Goal: Information Seeking & Learning: Find specific page/section

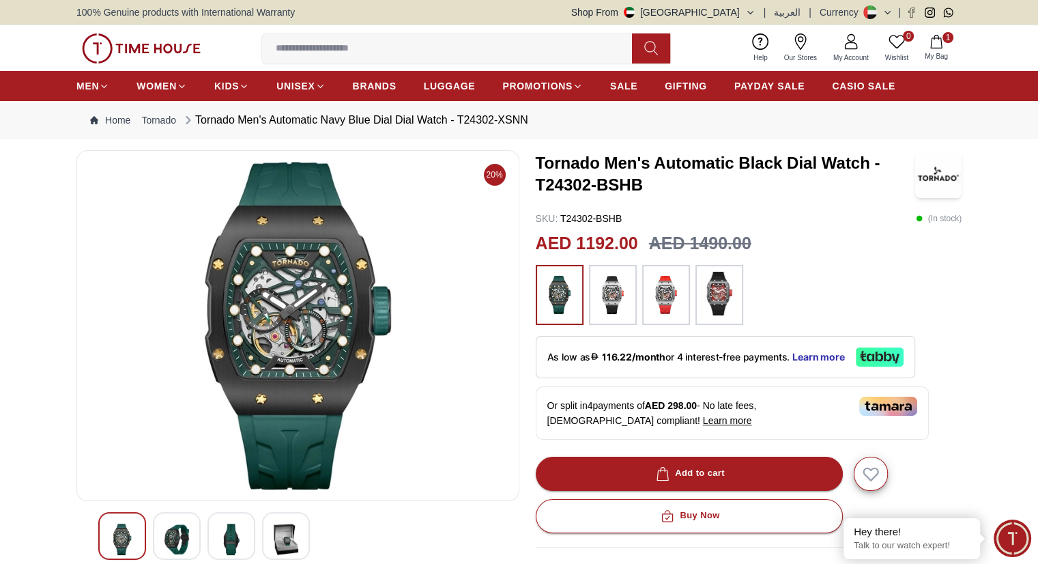
click at [1022, 537] on span "Minimize live chat window" at bounding box center [1013, 538] width 50 height 50
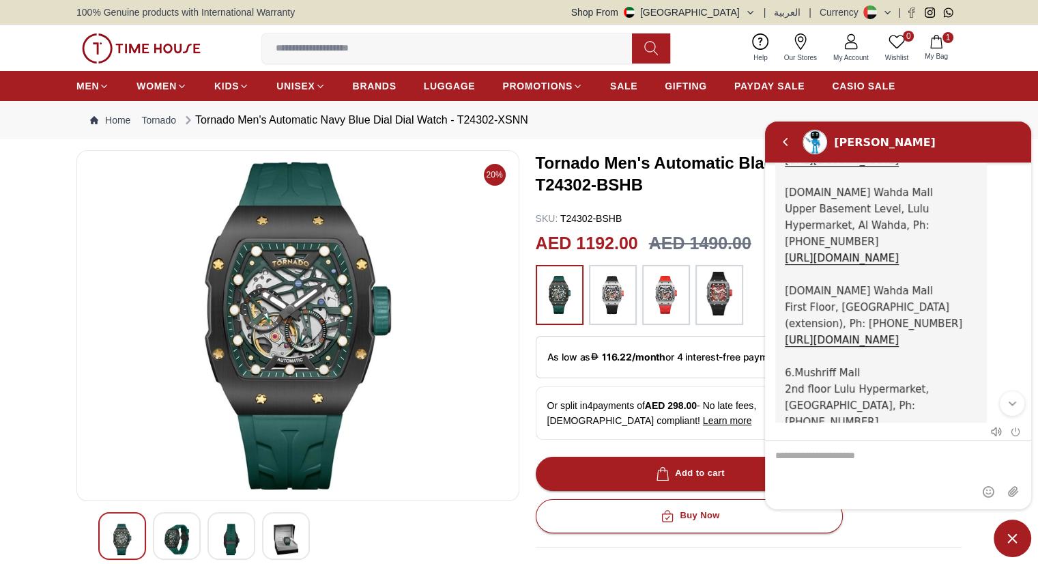
scroll to position [985, 0]
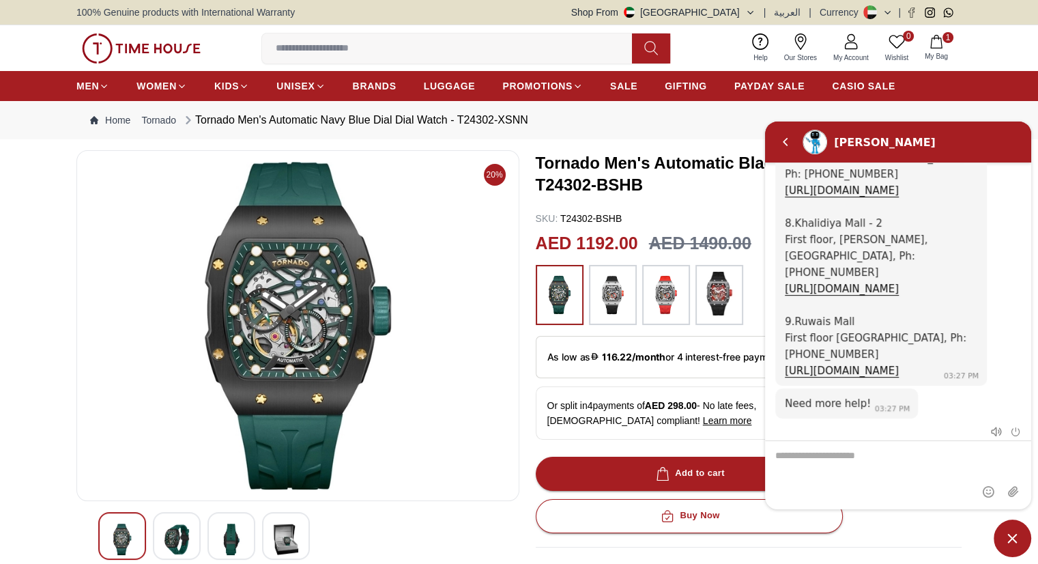
click at [936, 463] on span "Go back to Main Menu" at bounding box center [887, 471] width 115 height 16
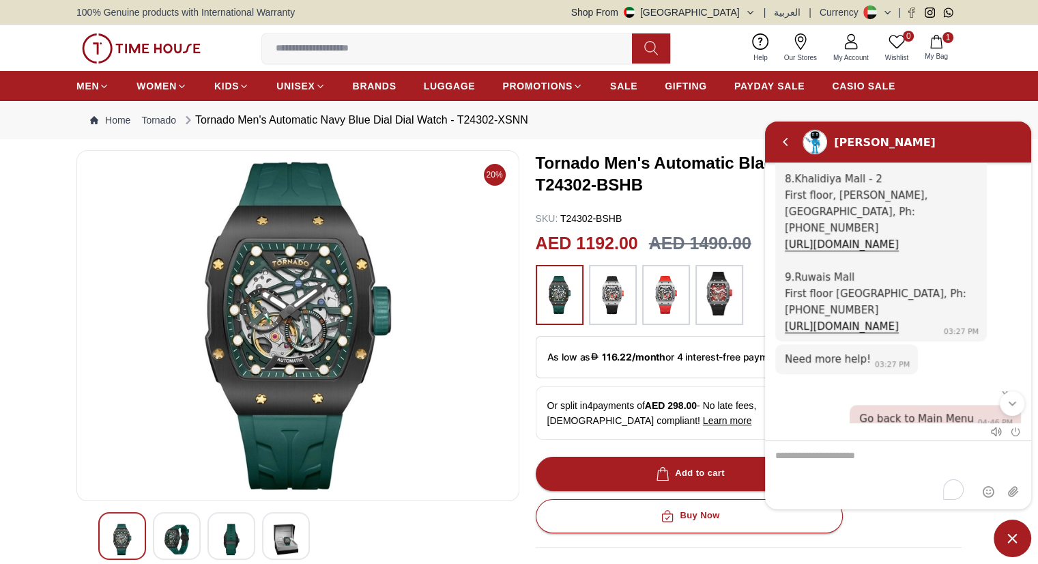
scroll to position [1167, 0]
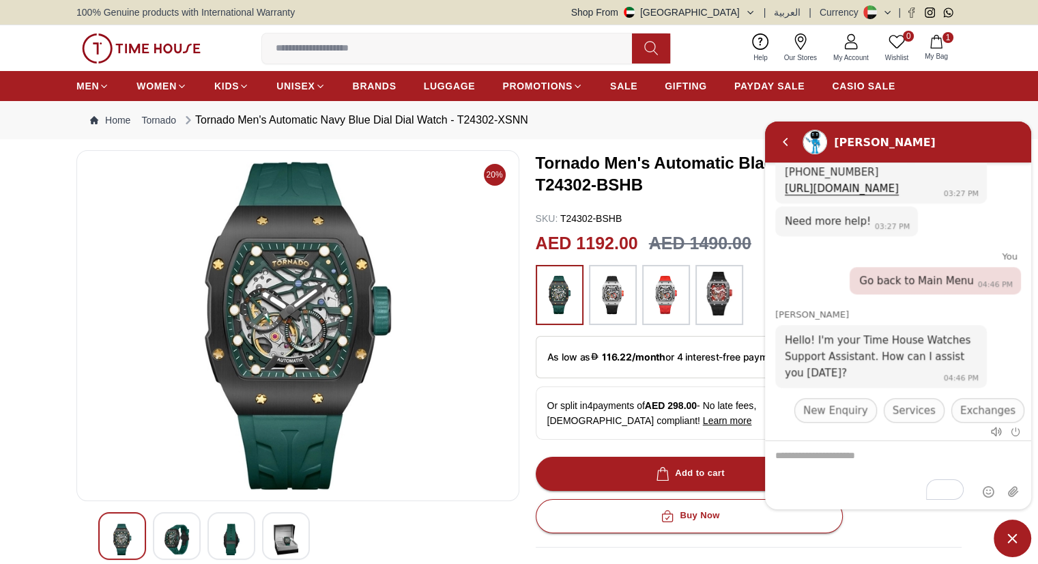
click at [904, 433] on span "Nearest Store Locator" at bounding box center [960, 441] width 112 height 16
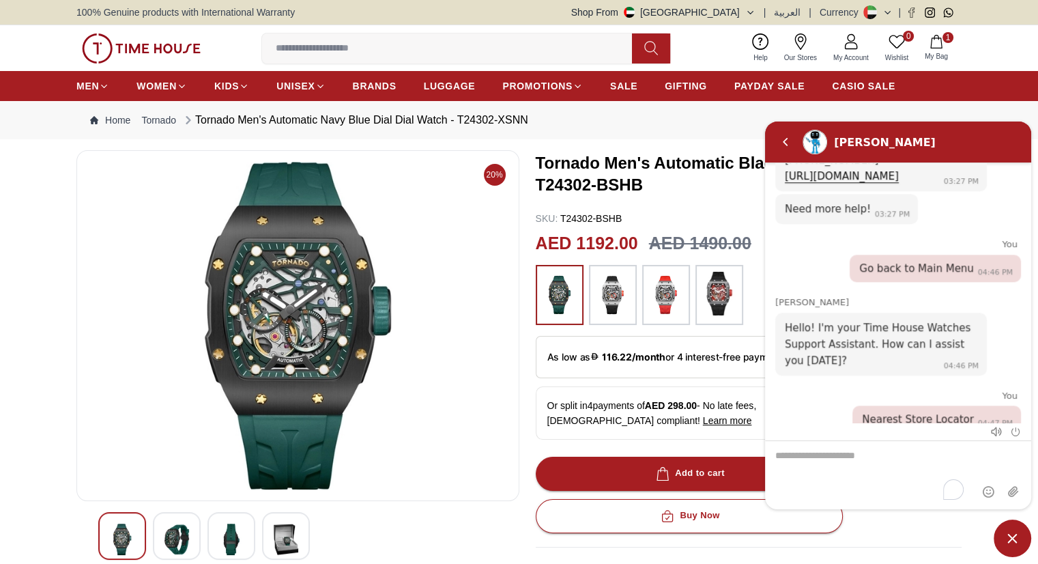
scroll to position [1255, 0]
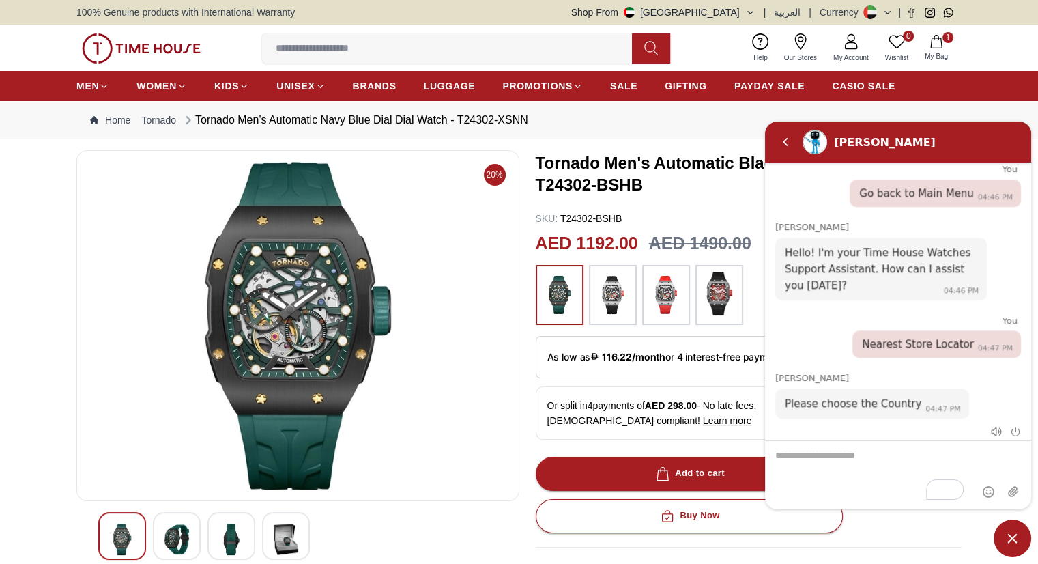
click at [850, 432] on span "[GEOGRAPHIC_DATA]" at bounding box center [904, 440] width 108 height 16
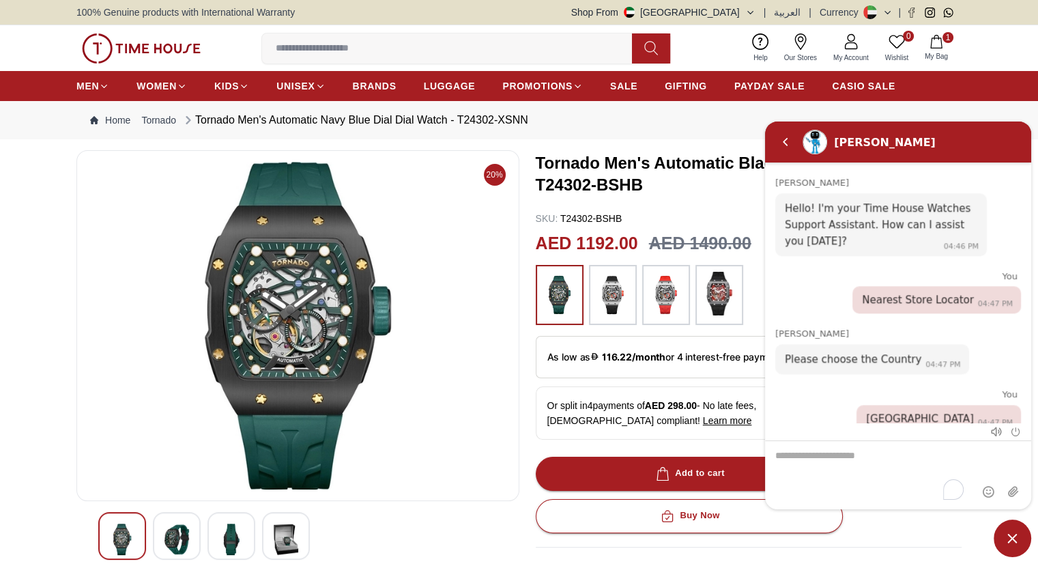
scroll to position [1373, 0]
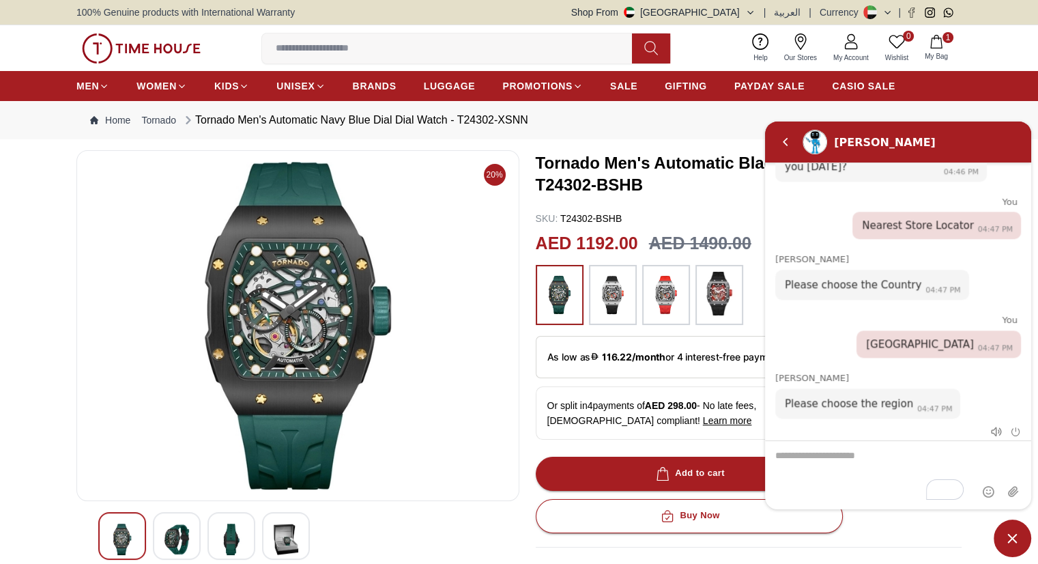
click at [986, 463] on span "Al Ain" at bounding box center [1000, 471] width 29 height 16
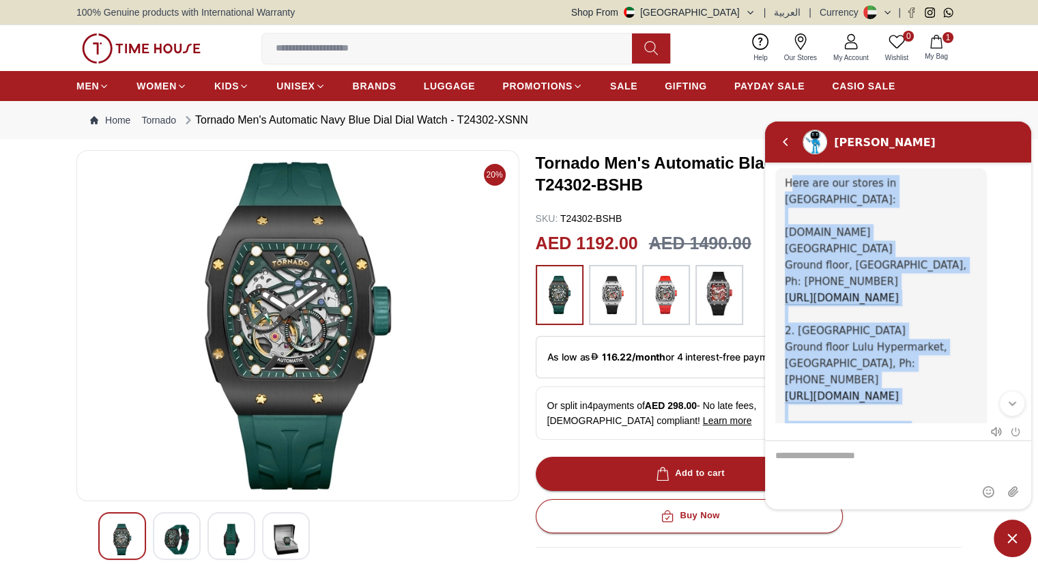
scroll to position [1786, 0]
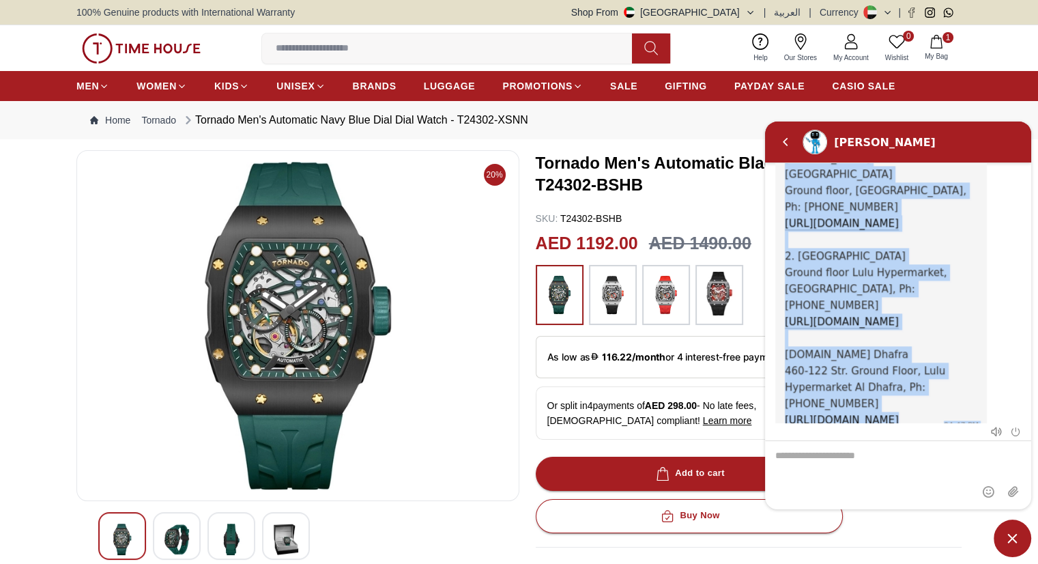
drag, startPoint x: 784, startPoint y: 190, endPoint x: 898, endPoint y: 287, distance: 149.1
click at [898, 287] on span "Here are our stores in [GEOGRAPHIC_DATA]: [DOMAIN_NAME][GEOGRAPHIC_DATA], [GEOG…" at bounding box center [876, 264] width 182 height 324
copy span "Here are our stores in [GEOGRAPHIC_DATA]: [DOMAIN_NAME][GEOGRAPHIC_DATA], [GEOG…"
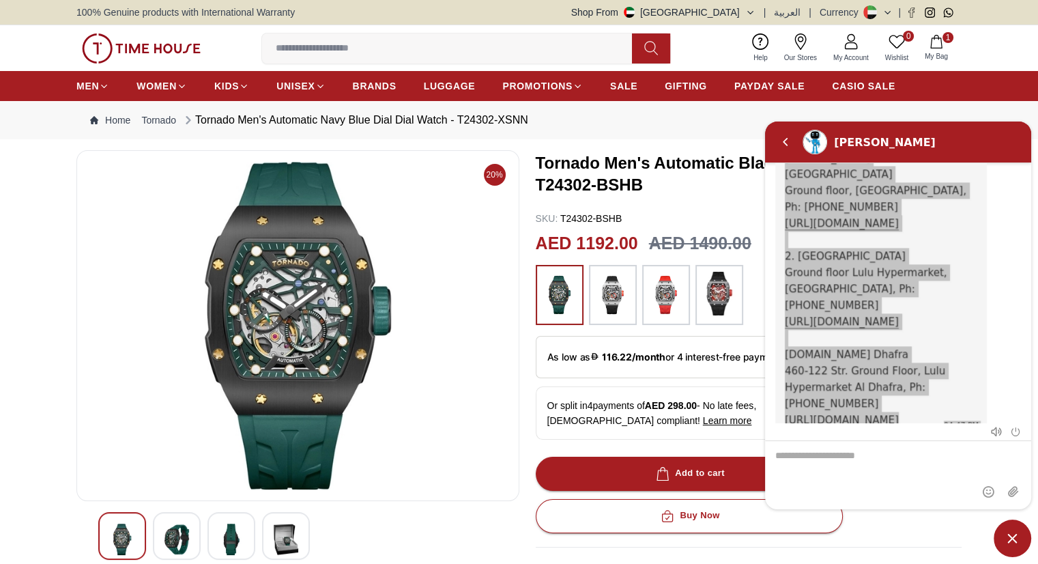
click at [309, 47] on input at bounding box center [452, 48] width 381 height 27
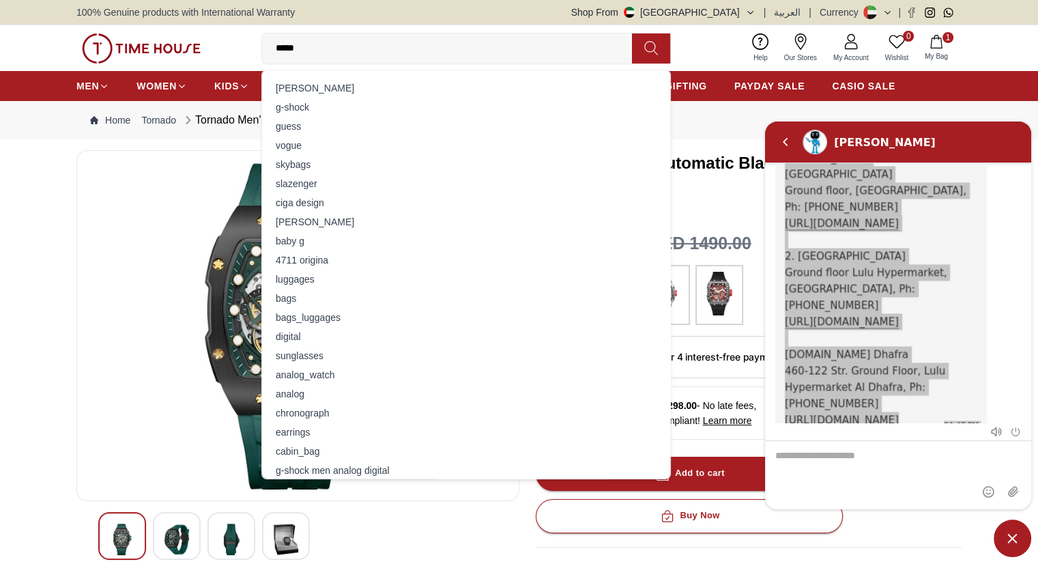
type input "******"
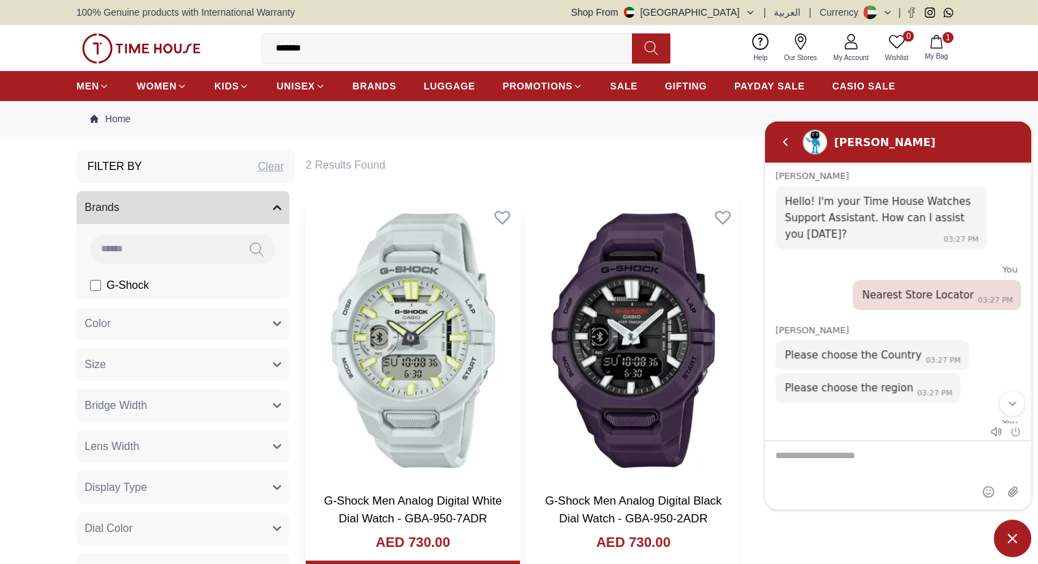
scroll to position [1619, 0]
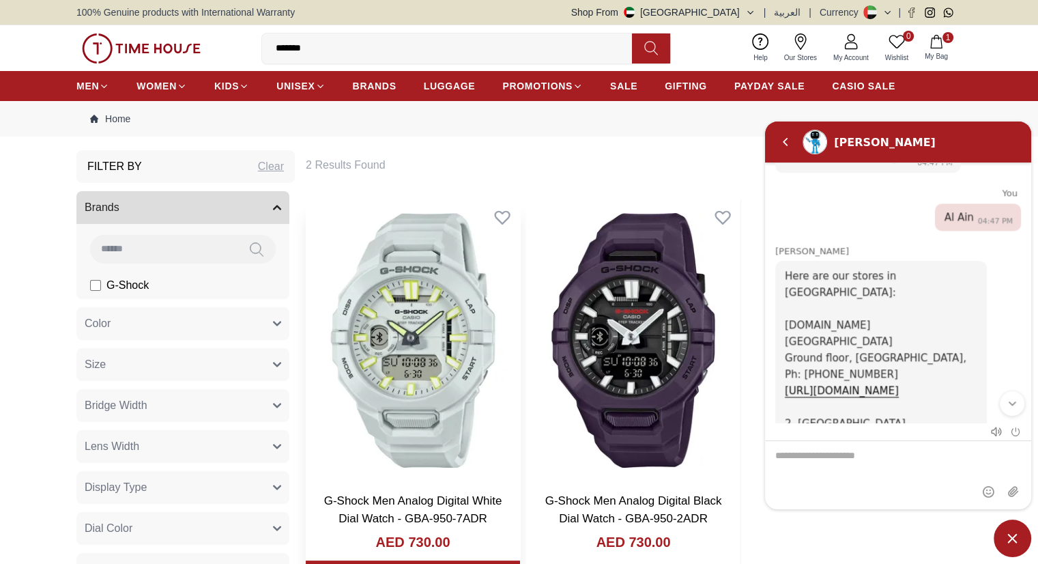
click at [365, 281] on img at bounding box center [413, 340] width 214 height 282
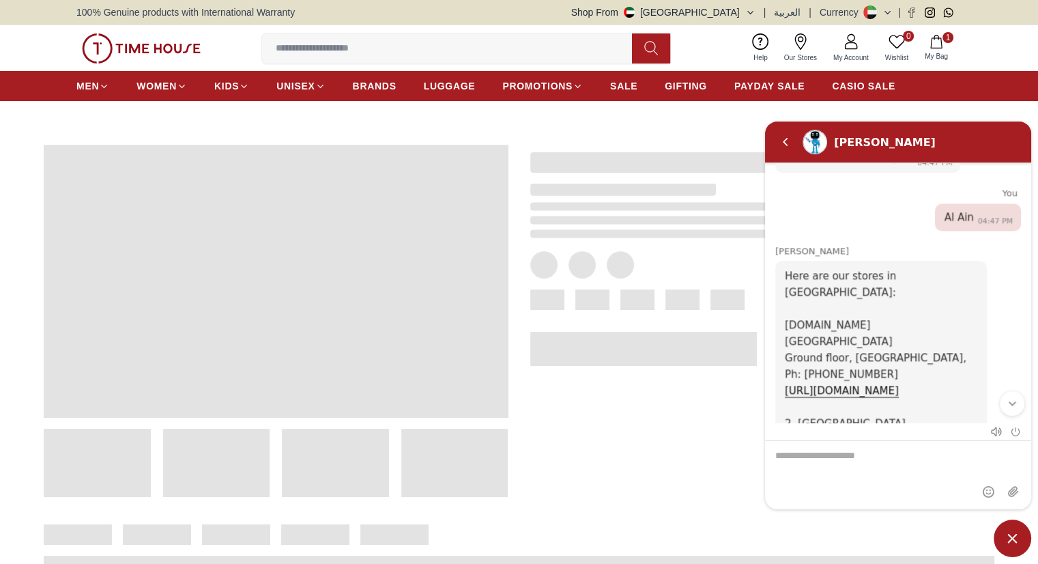
click at [999, 534] on span "Minimize live chat window" at bounding box center [1013, 538] width 38 height 38
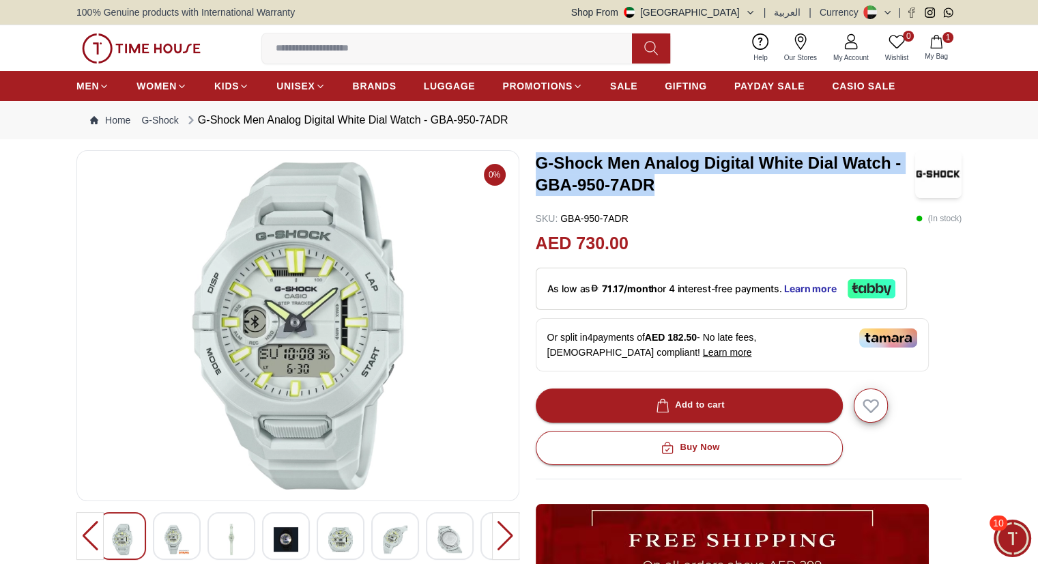
drag, startPoint x: 538, startPoint y: 157, endPoint x: 653, endPoint y: 185, distance: 118.7
click at [653, 185] on h3 "G-Shock Men Analog Digital White Dial Watch - GBA-950-7ADR" at bounding box center [726, 174] width 380 height 44
copy h3 "G-Shock Men Analog Digital White Dial Watch - GBA-950-7ADR"
click at [161, 539] on div at bounding box center [177, 536] width 48 height 48
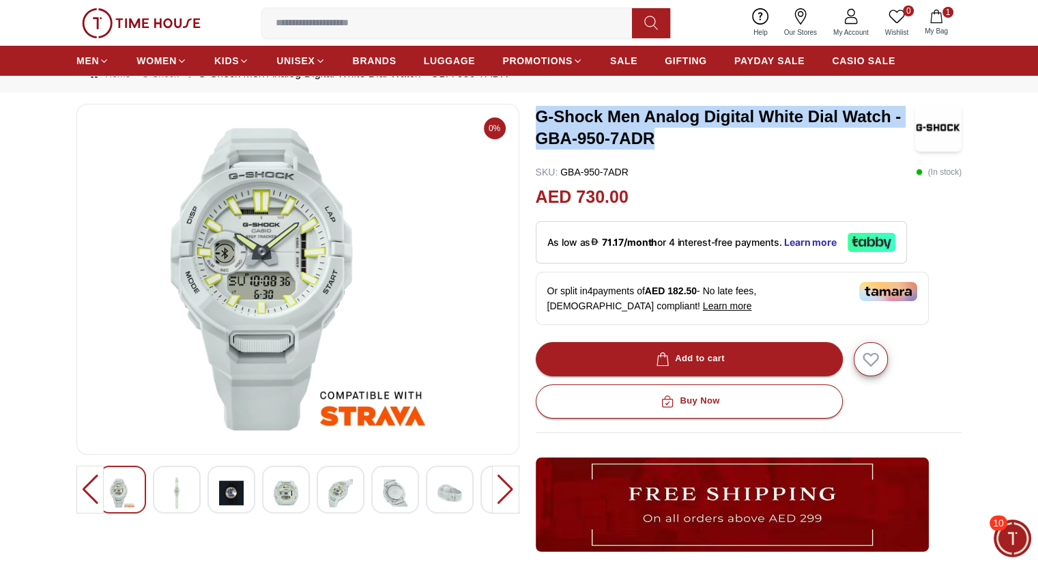
scroll to position [68, 0]
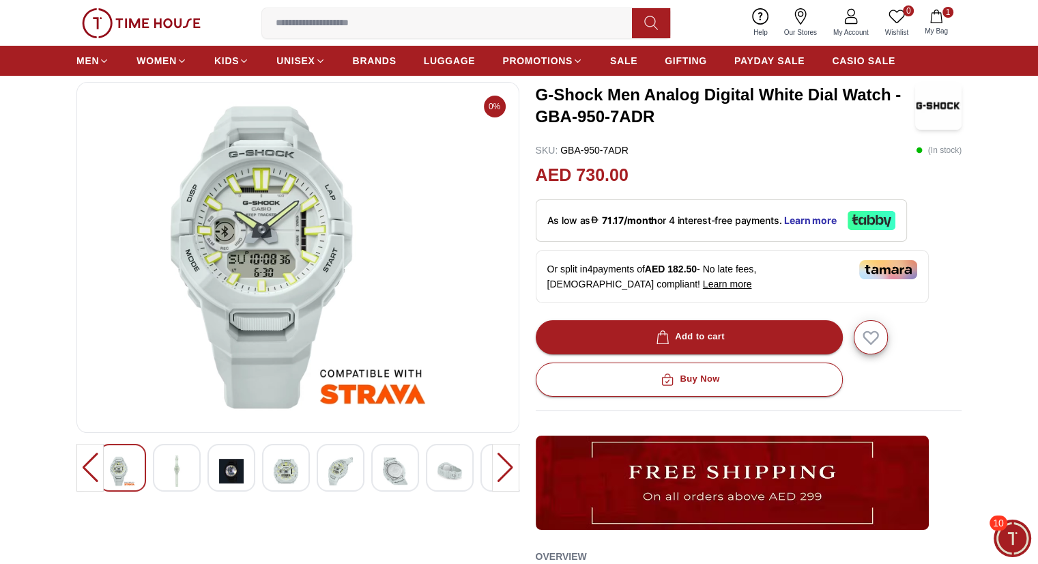
click at [633, 167] on div "AED 730.00" at bounding box center [749, 175] width 427 height 26
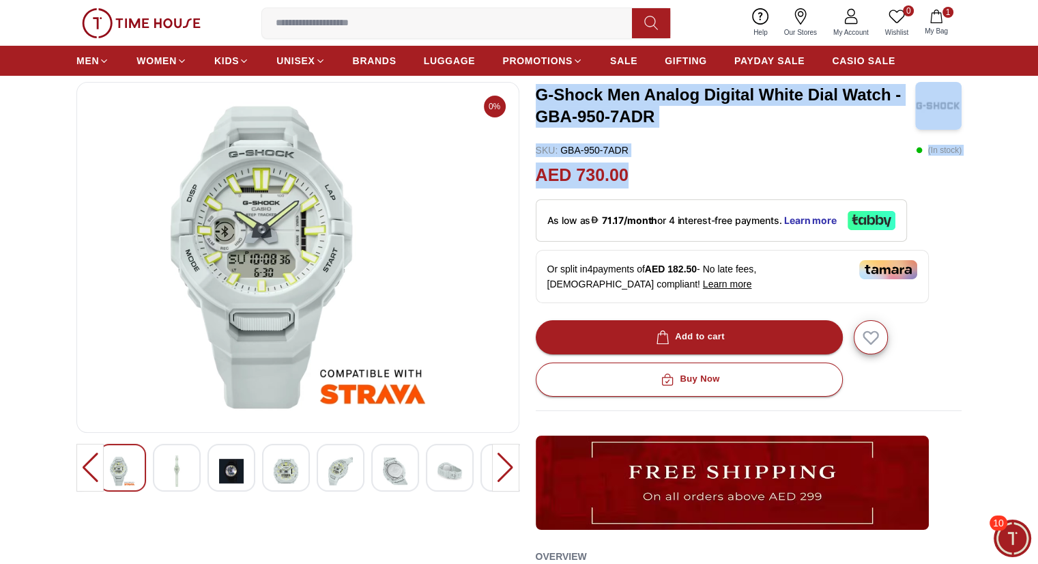
drag, startPoint x: 537, startPoint y: 92, endPoint x: 641, endPoint y: 180, distance: 136.1
click at [641, 180] on div "G-Shock Men Analog Digital White Dial Watch - GBA-950-7ADR SKU : GBA-950-7ADR (…" at bounding box center [749, 539] width 427 height 914
copy div "G-Shock Men Analog Digital White Dial Watch - GBA-950-7ADR SKU : GBA-950-7ADR (…"
